Goal: Browse casually

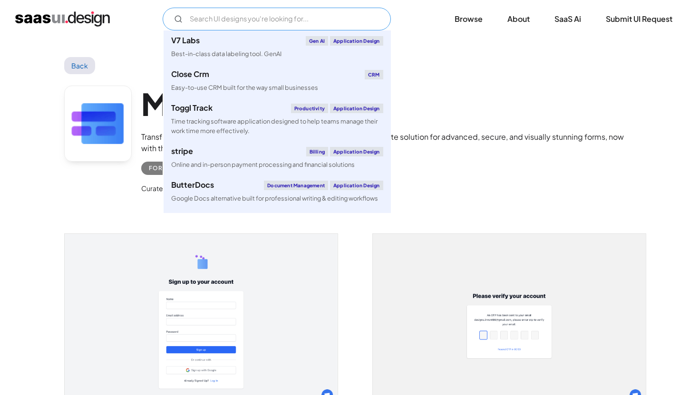
click at [252, 26] on input "Email Form" at bounding box center [277, 19] width 228 height 23
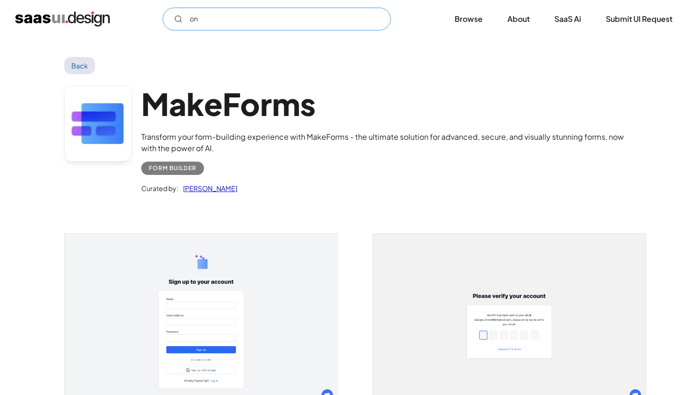
type input "o"
click at [87, 68] on link "Back" at bounding box center [79, 65] width 31 height 17
click at [63, 13] on img "home" at bounding box center [62, 18] width 95 height 15
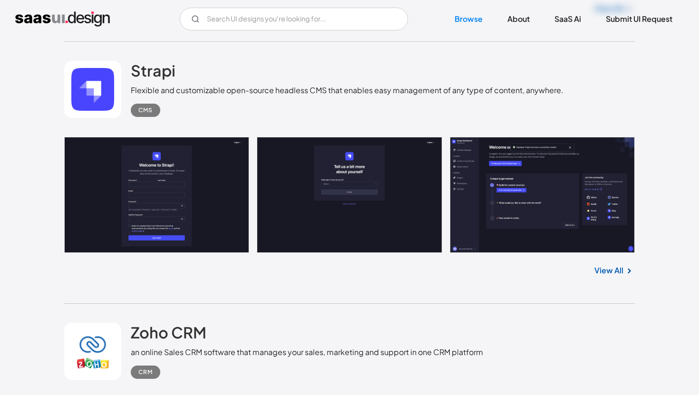
scroll to position [2532, 0]
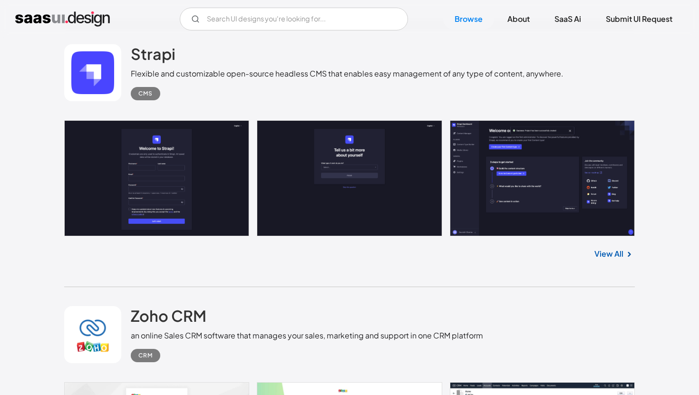
click at [355, 196] on link at bounding box center [349, 178] width 571 height 116
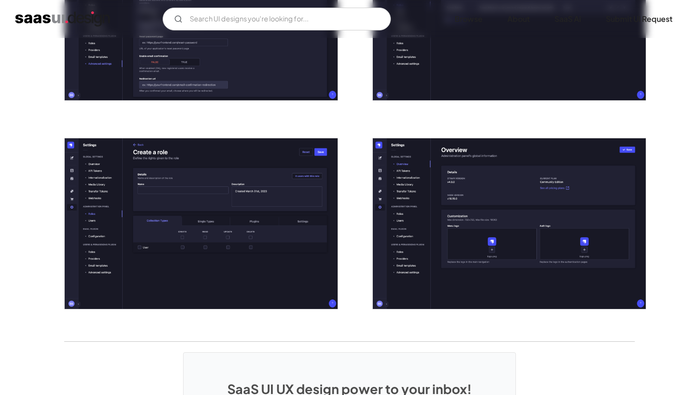
scroll to position [1913, 0]
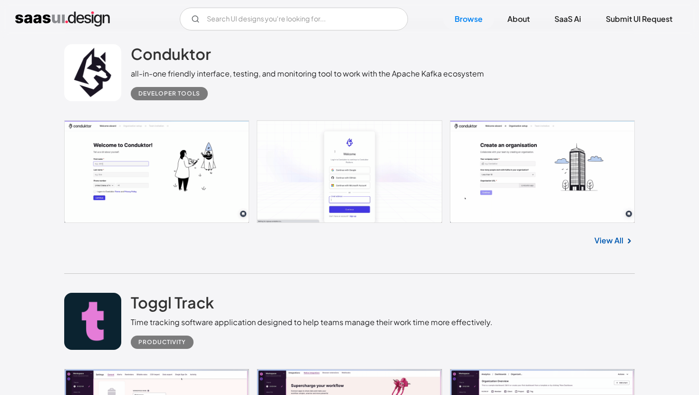
scroll to position [5616, 0]
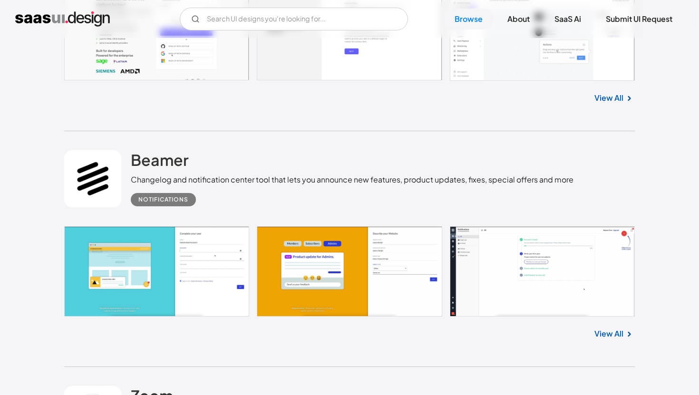
scroll to position [7019, 0]
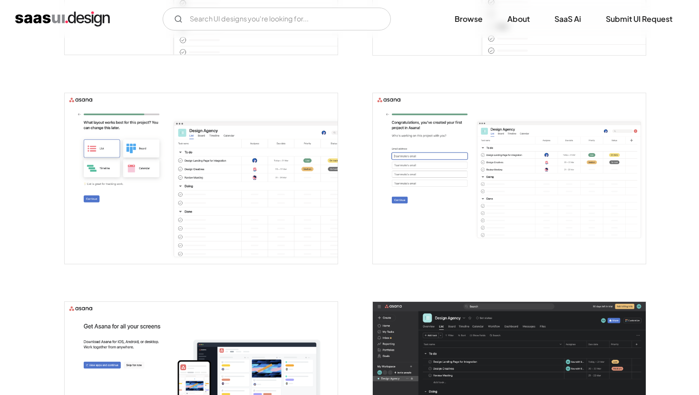
scroll to position [966, 0]
